Goal: Task Accomplishment & Management: Complete application form

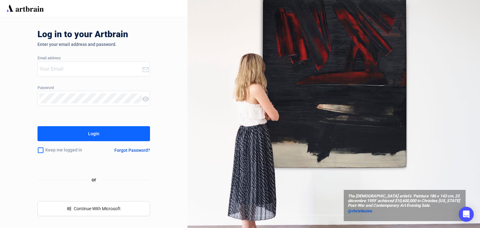
type input "[PERSON_NAME][EMAIL_ADDRESS][DOMAIN_NAME]"
click at [99, 133] on div "Login" at bounding box center [93, 134] width 11 height 10
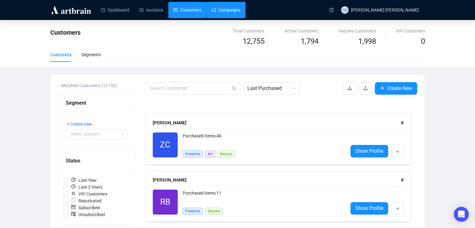
click at [216, 8] on link "Campaigns" at bounding box center [226, 10] width 29 height 16
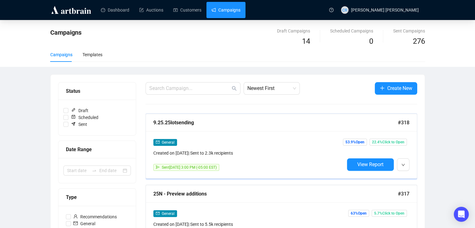
scroll to position [31, 0]
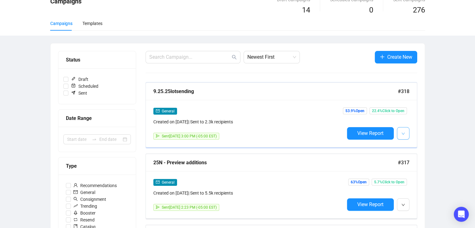
click at [405, 134] on button "button" at bounding box center [403, 133] width 13 height 13
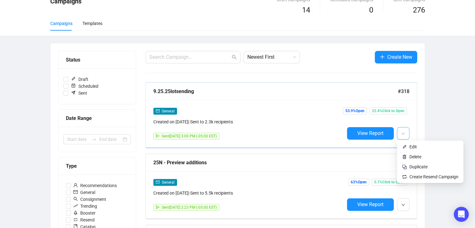
click at [402, 133] on icon "down" at bounding box center [404, 134] width 4 height 4
click at [418, 168] on span "Duplicate" at bounding box center [419, 166] width 18 height 5
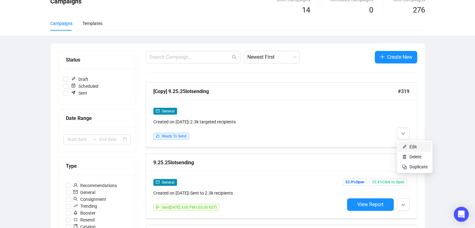
click at [407, 144] on li "Edit" at bounding box center [414, 147] width 33 height 10
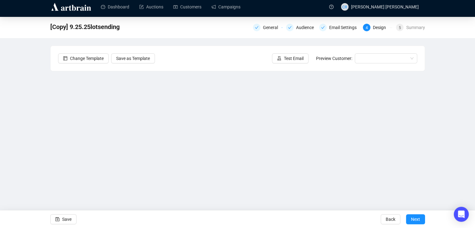
scroll to position [4, 0]
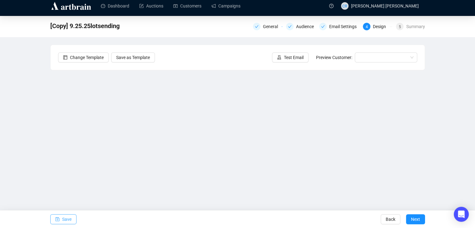
click at [60, 220] on button "Save" at bounding box center [63, 219] width 26 height 10
click at [61, 221] on button "Save" at bounding box center [63, 219] width 26 height 10
click at [419, 222] on span "Next" at bounding box center [415, 220] width 9 height 18
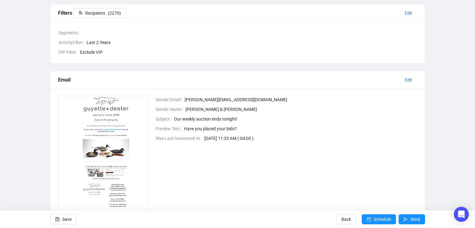
scroll to position [124, 0]
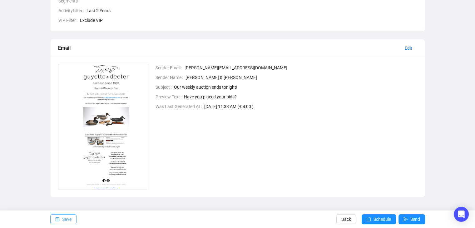
click at [64, 219] on span "Save" at bounding box center [66, 220] width 9 height 18
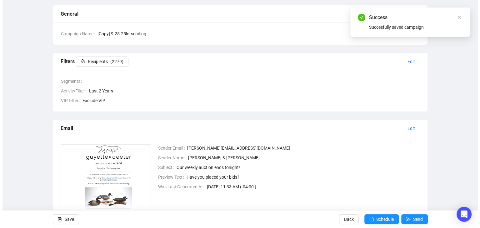
scroll to position [0, 0]
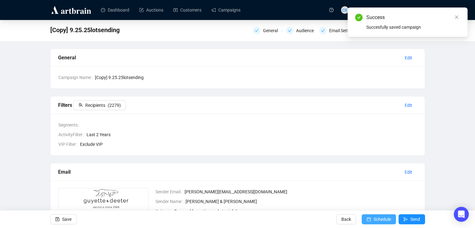
click at [386, 219] on span "Schedule" at bounding box center [383, 220] width 18 height 18
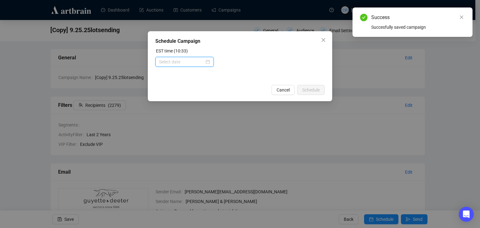
click at [160, 63] on input at bounding box center [181, 61] width 45 height 7
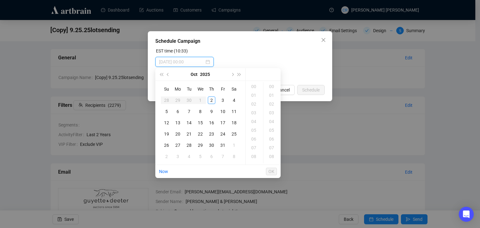
type input "[DATE] 00:00"
click at [208, 99] on div "2" at bounding box center [212, 101] width 8 height 8
click at [253, 95] on div "12" at bounding box center [254, 95] width 15 height 9
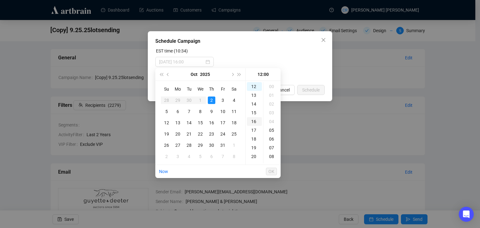
click at [254, 120] on div "16" at bounding box center [254, 121] width 15 height 9
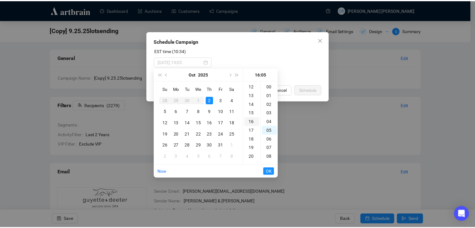
scroll to position [44, 0]
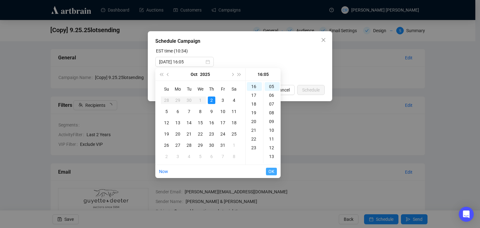
click at [271, 172] on span "OK" at bounding box center [271, 172] width 6 height 12
type input "[DATE] 17:05"
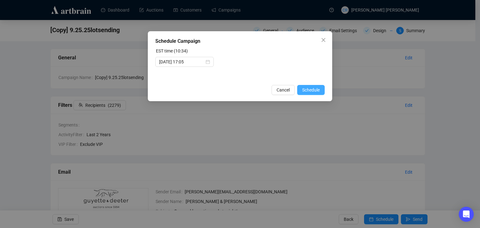
click at [310, 89] on span "Schedule" at bounding box center [311, 90] width 18 height 7
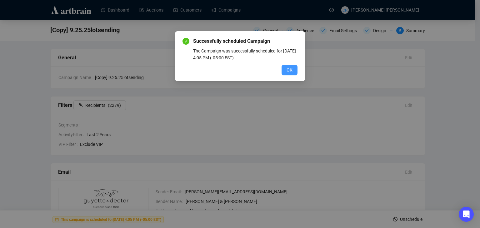
click at [290, 69] on span "OK" at bounding box center [290, 70] width 6 height 7
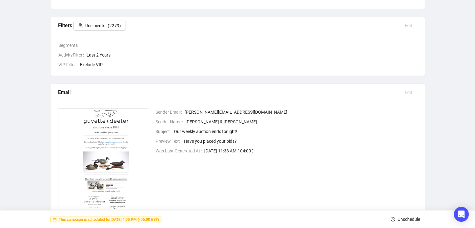
scroll to position [0, 0]
